Goal: Book appointment/travel/reservation

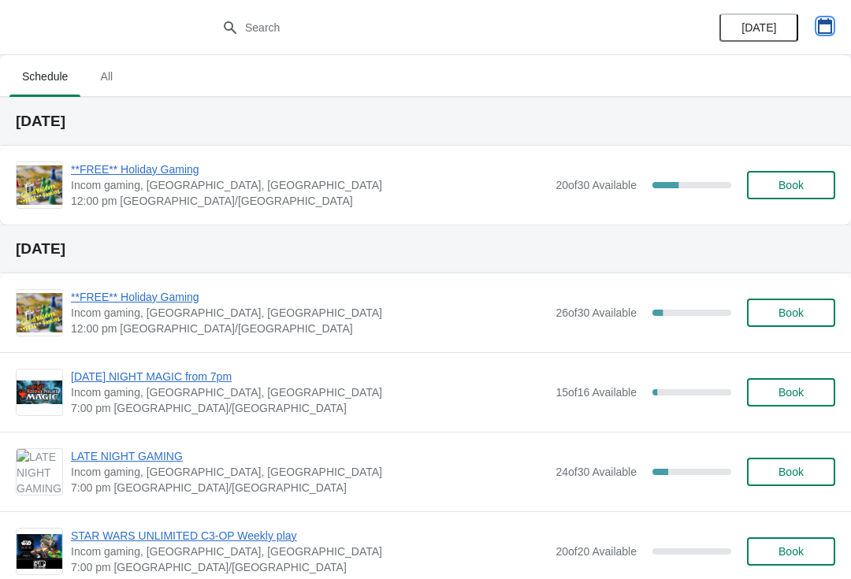
click at [815, 29] on button "button" at bounding box center [825, 26] width 28 height 28
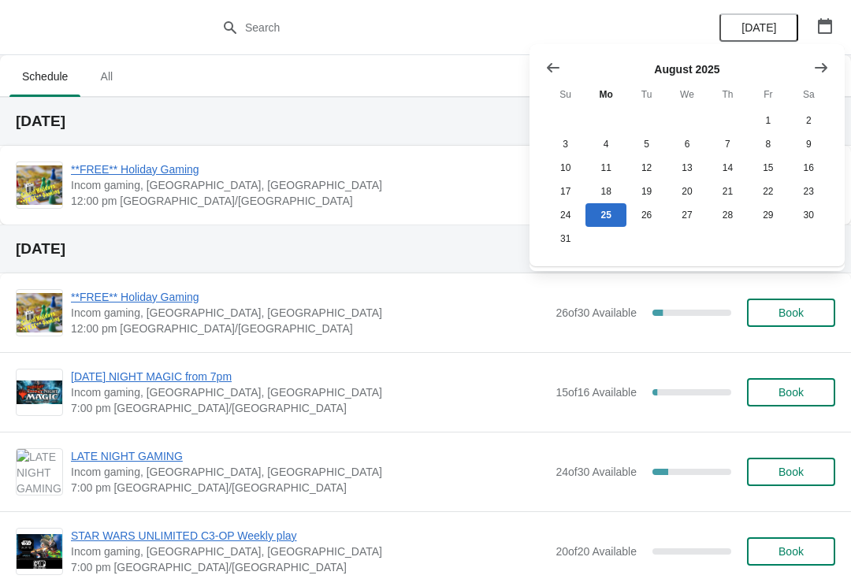
click at [818, 67] on icon "Show next month, September 2025" at bounding box center [821, 66] width 13 height 9
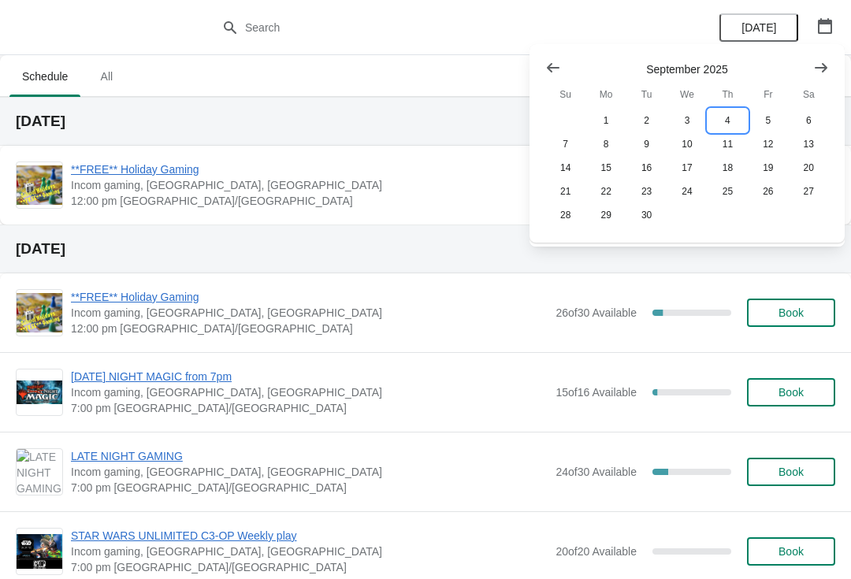
click at [726, 110] on button "4" at bounding box center [728, 121] width 40 height 24
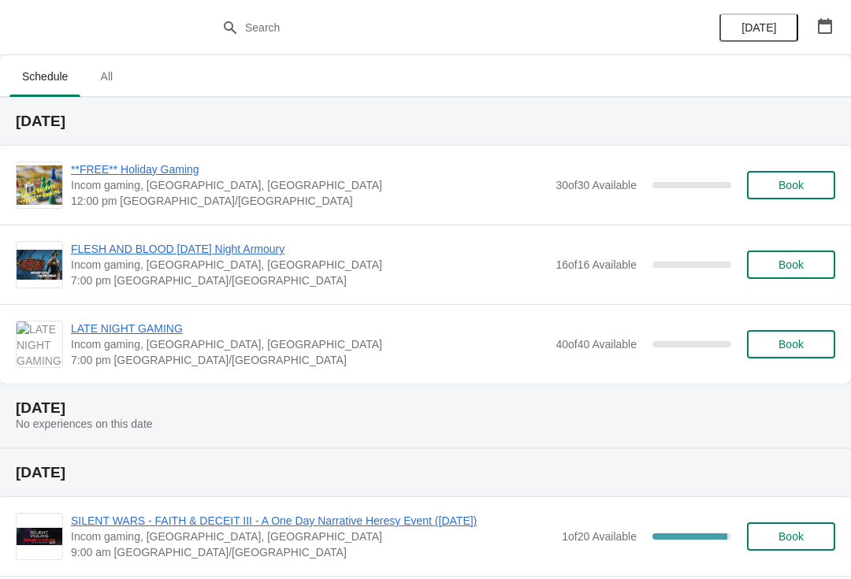
click at [806, 344] on span "Book" at bounding box center [791, 344] width 60 height 13
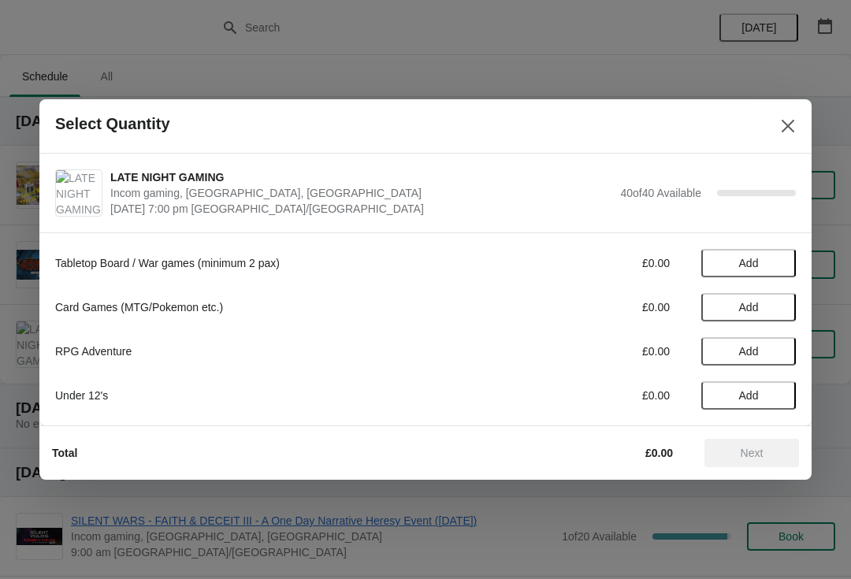
click at [761, 264] on span "Add" at bounding box center [749, 263] width 66 height 13
click at [779, 266] on icon at bounding box center [776, 263] width 17 height 17
click at [741, 455] on span "Next" at bounding box center [752, 453] width 23 height 13
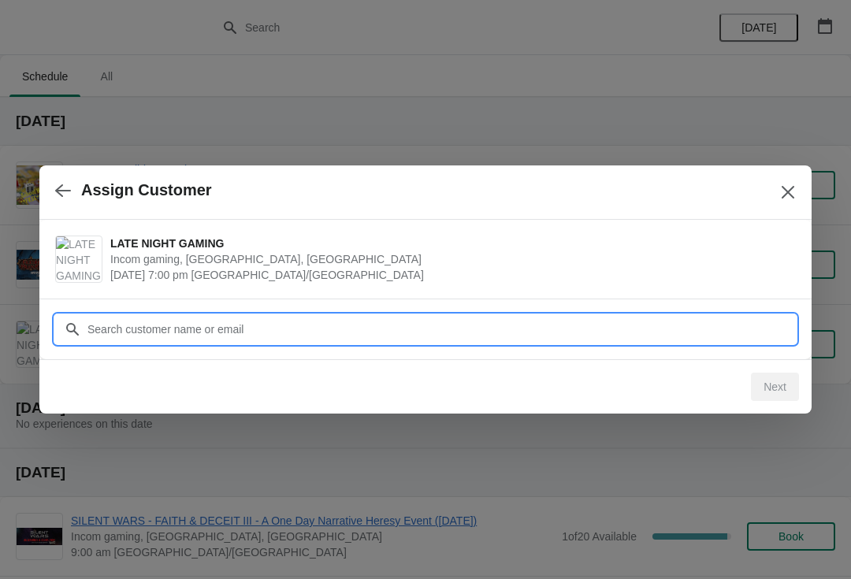
click at [464, 322] on input "Customer" at bounding box center [441, 329] width 709 height 28
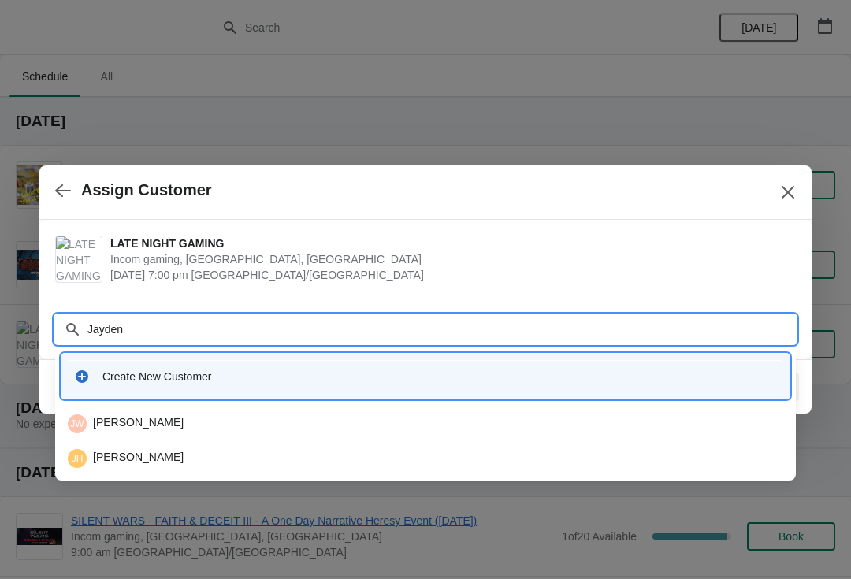
click at [159, 339] on input "Jayden" at bounding box center [441, 329] width 709 height 28
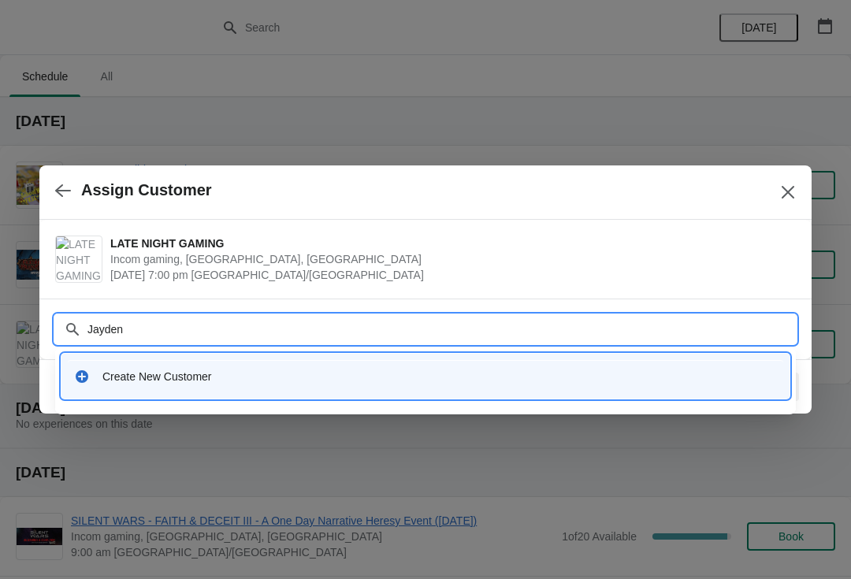
type input "Jayden"
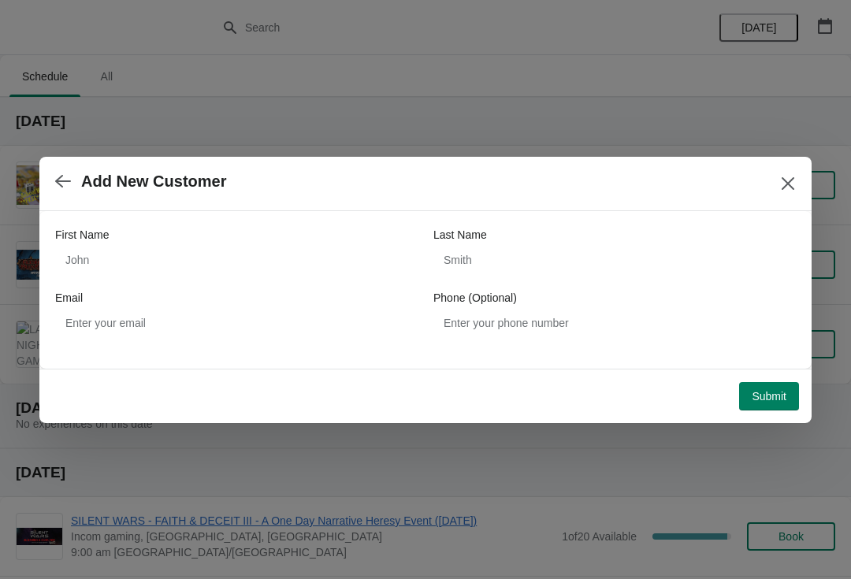
click at [59, 171] on button "button" at bounding box center [63, 181] width 28 height 31
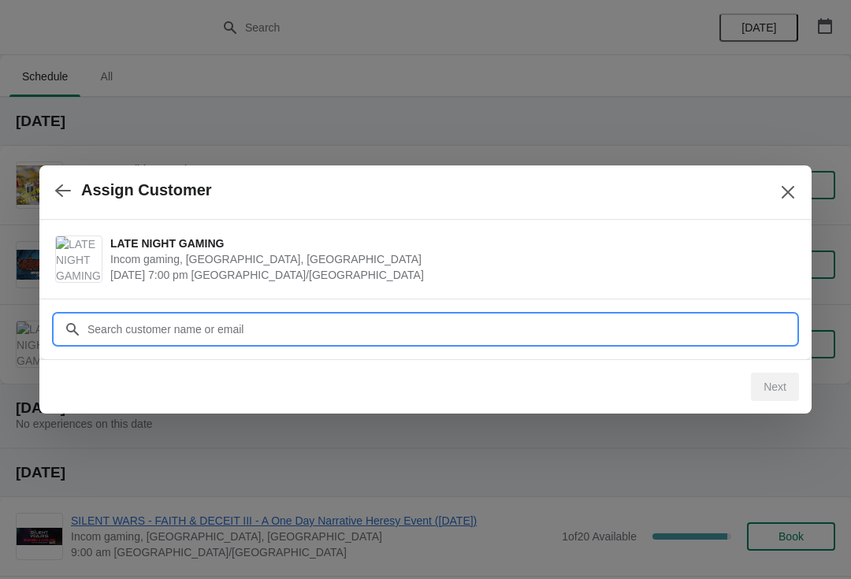
click at [203, 325] on input "Customer" at bounding box center [441, 329] width 709 height 28
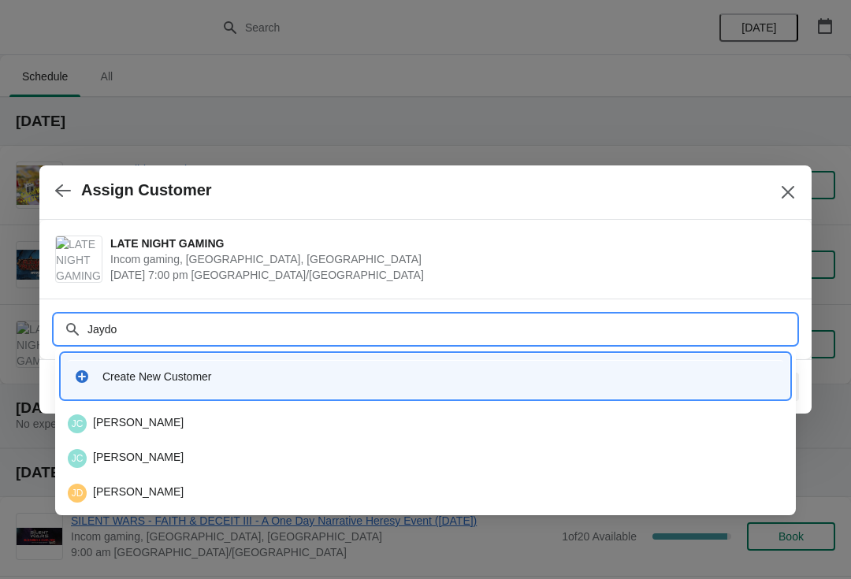
type input "Jaydon"
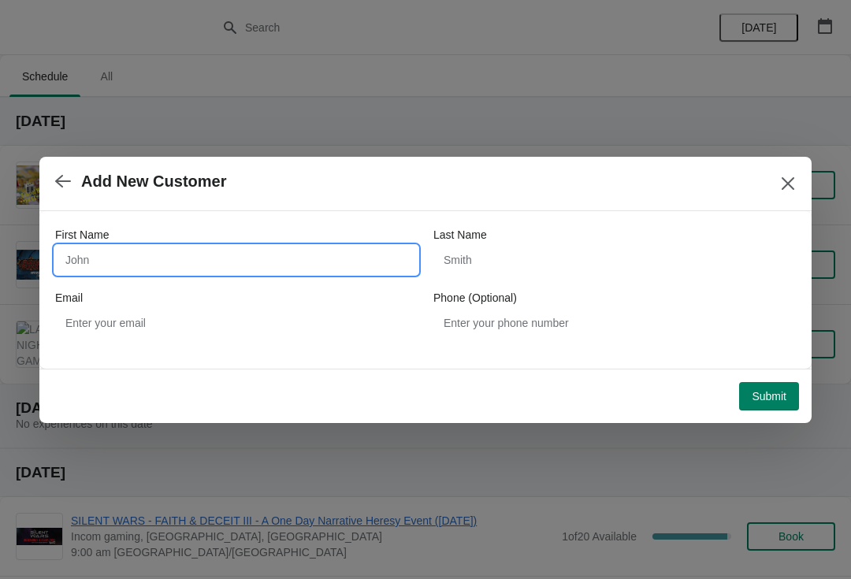
click at [168, 249] on input "First Name" at bounding box center [236, 260] width 363 height 28
type input "Jaydon"
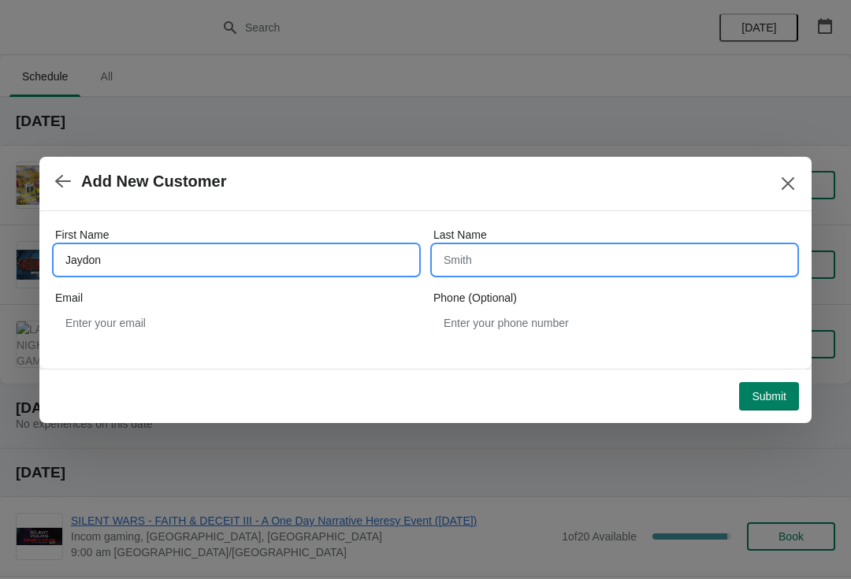
click at [509, 246] on input "Last Name" at bounding box center [615, 260] width 363 height 28
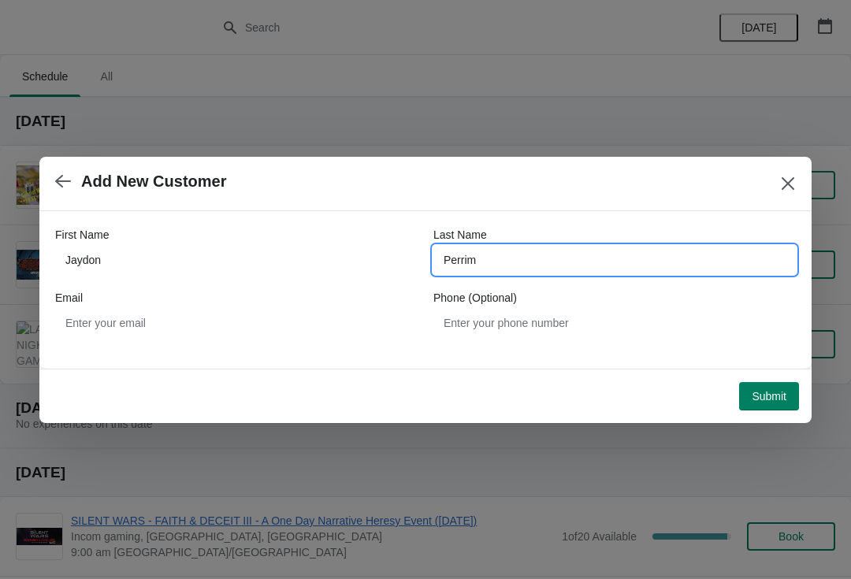
type input "Perrim"
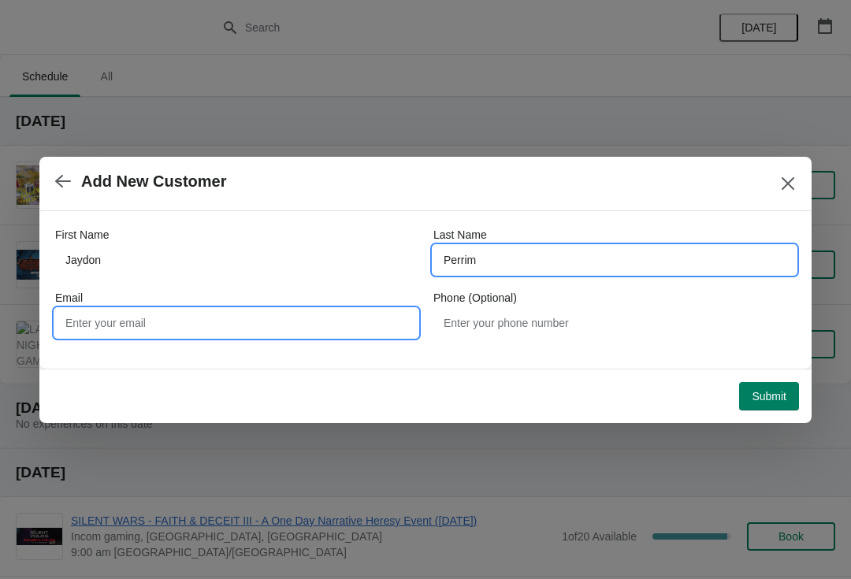
click at [210, 311] on input "Email" at bounding box center [236, 323] width 363 height 28
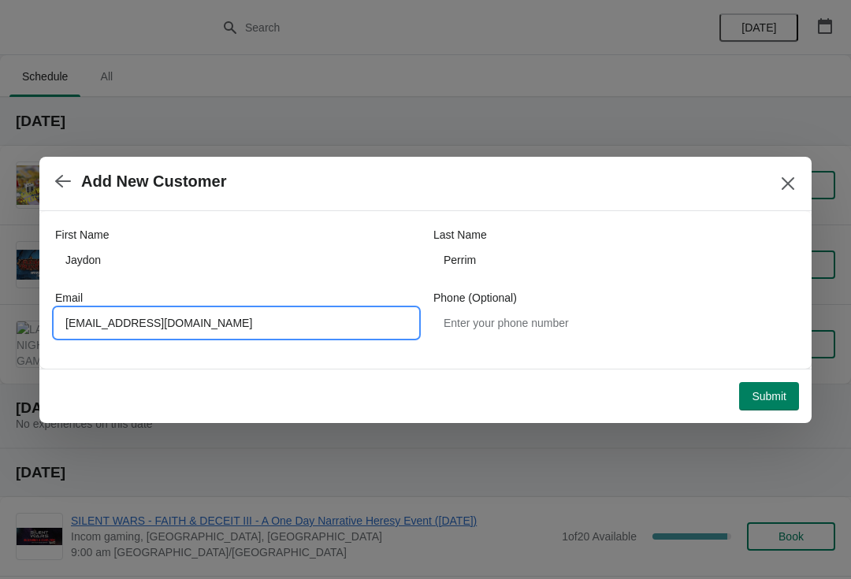
type input "[EMAIL_ADDRESS][DOMAIN_NAME]"
click at [673, 352] on div "First Name [PERSON_NAME] Last Name Perrim Email [EMAIL_ADDRESS][DOMAIN_NAME] Ph…" at bounding box center [425, 282] width 741 height 142
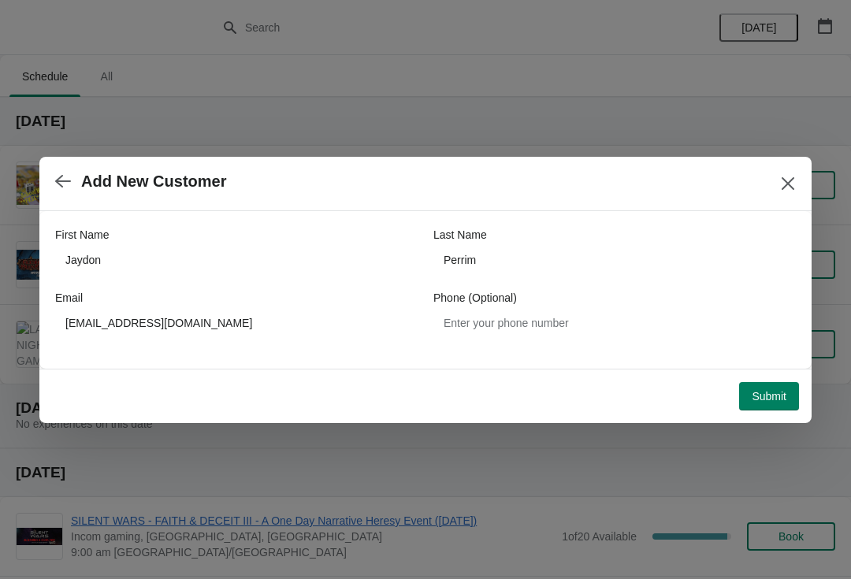
click at [780, 393] on span "Submit" at bounding box center [769, 396] width 35 height 13
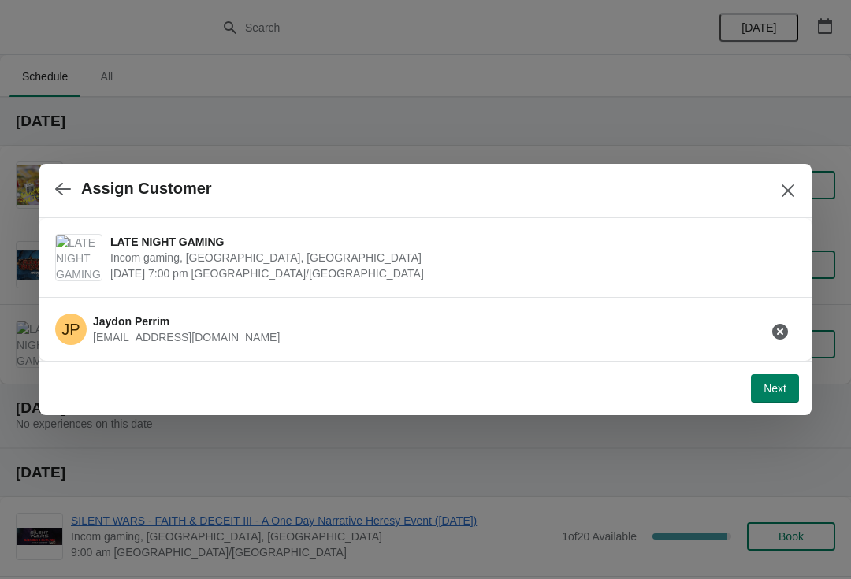
click at [163, 321] on span "[PERSON_NAME]" at bounding box center [131, 321] width 76 height 13
click at [41, 195] on div "Assign Customer" at bounding box center [425, 191] width 773 height 54
click at [58, 182] on icon "button" at bounding box center [63, 189] width 16 height 16
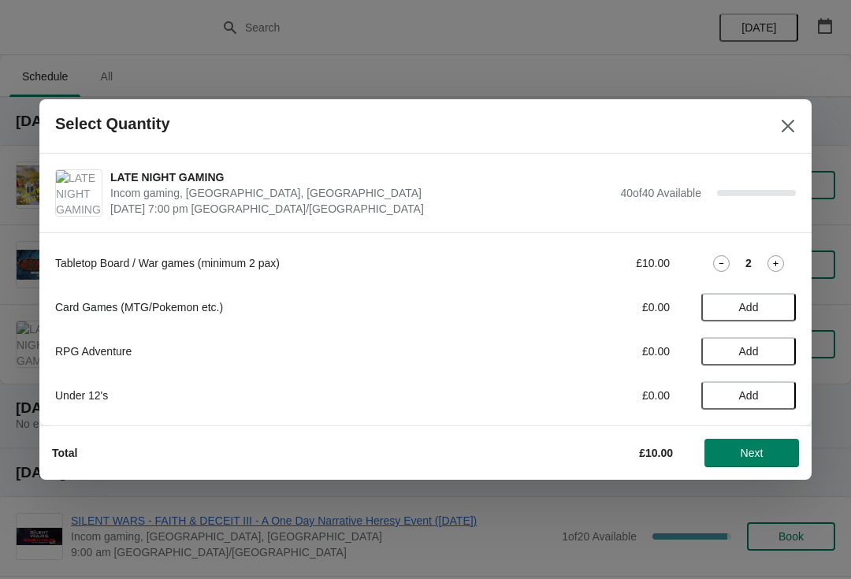
click at [747, 447] on span "Next" at bounding box center [752, 453] width 23 height 13
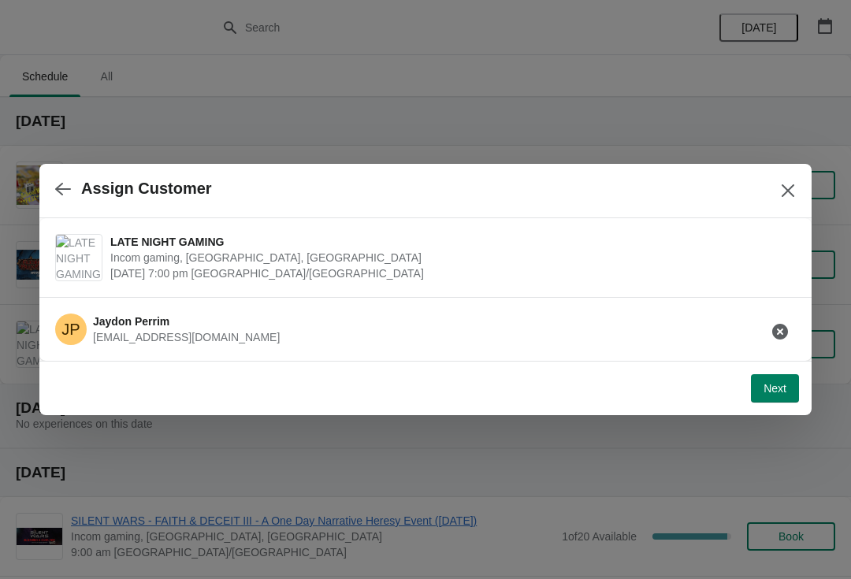
click at [238, 326] on div "JP [PERSON_NAME] [PERSON_NAME][EMAIL_ADDRESS][DOMAIN_NAME]" at bounding box center [420, 323] width 754 height 44
click at [798, 387] on button "Next" at bounding box center [775, 388] width 48 height 28
select select "Tabletop games (Warhammer, Bolt Action etc)."
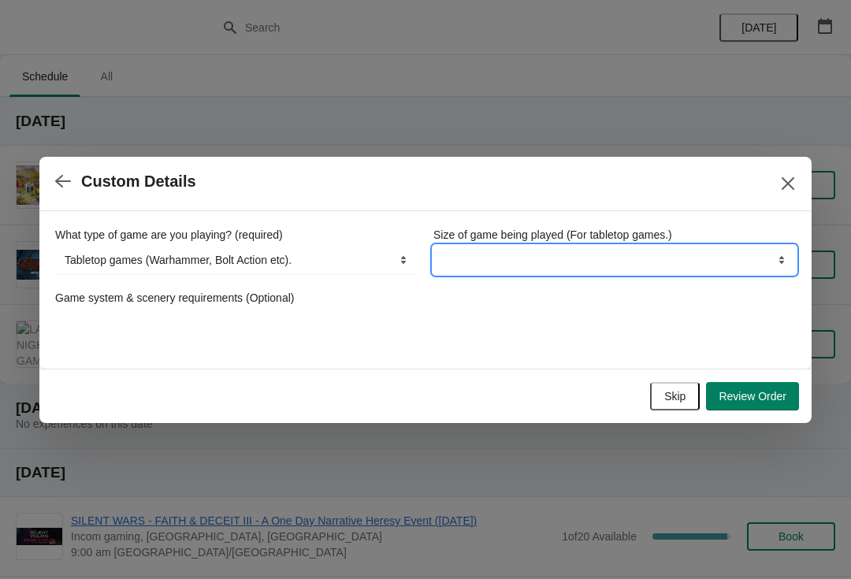
click at [531, 252] on select "Boardgames / Card games (Table space only) Wargames up to 1,000pts Wargames Ove…" at bounding box center [615, 260] width 363 height 28
select select "Wargames up to 1,000pts"
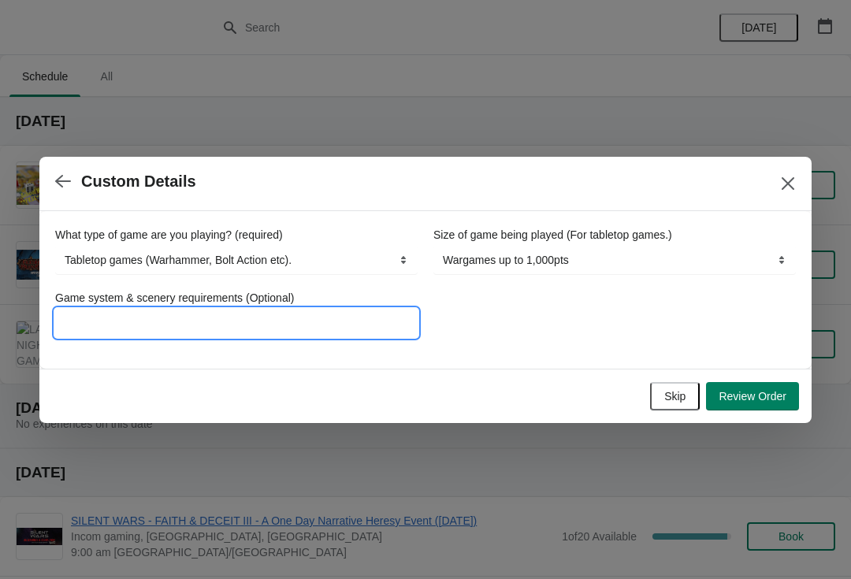
click at [303, 320] on input "Game system & scenery requirements (Optional)" at bounding box center [236, 323] width 363 height 28
type input "Casual terrain please Playing 40k"
click at [173, 321] on input "Casual terrain please Playing 40k" at bounding box center [236, 323] width 363 height 28
